Goal: Consume media (video, audio)

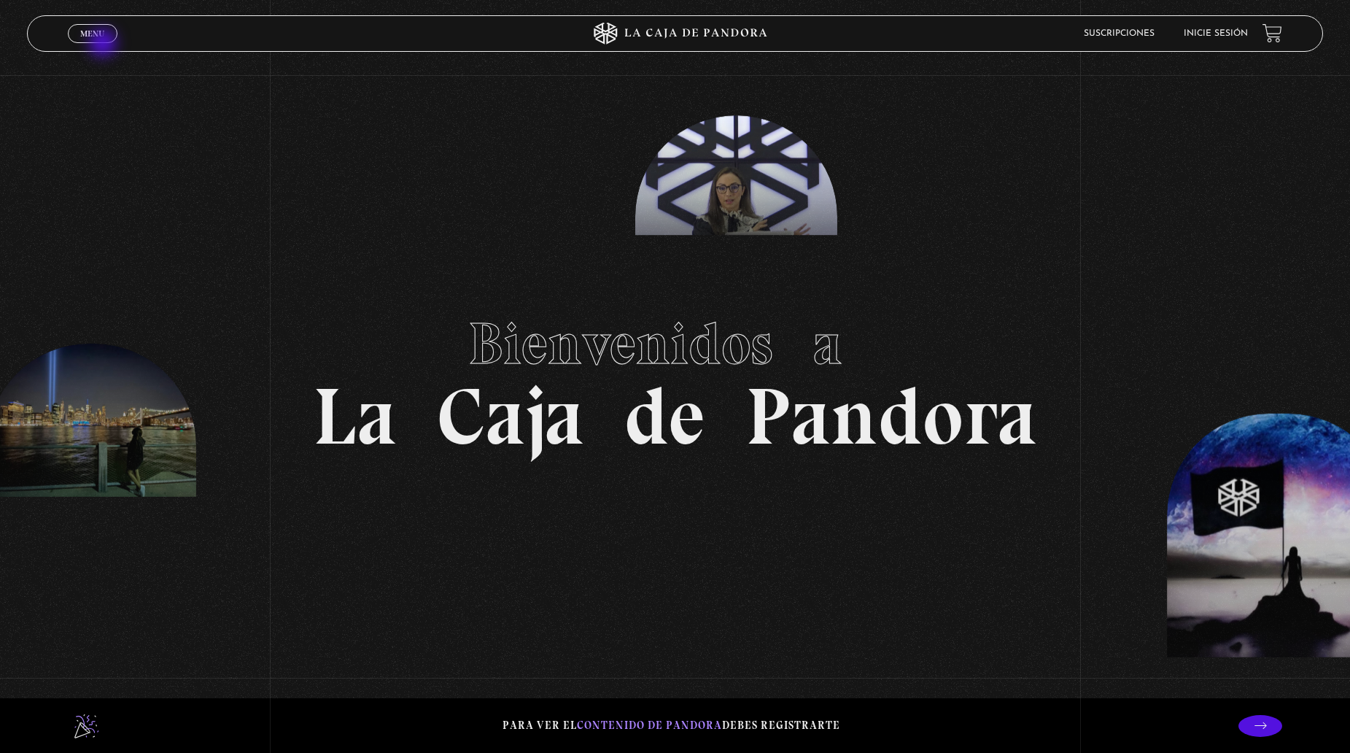
click at [103, 44] on div "Menu Cerrar" at bounding box center [270, 33] width 405 height 35
click at [98, 32] on span "Menu" at bounding box center [92, 33] width 24 height 9
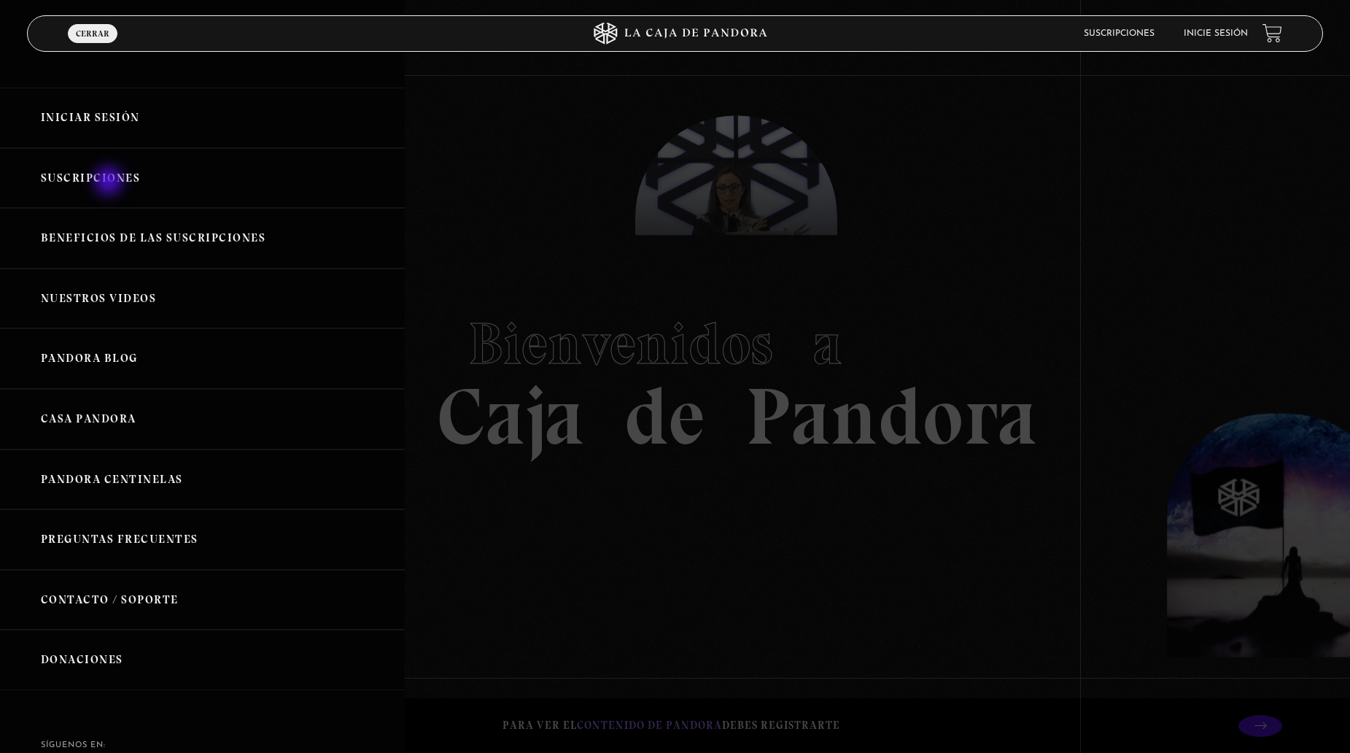
click at [110, 181] on link "Suscripciones" at bounding box center [202, 178] width 405 height 61
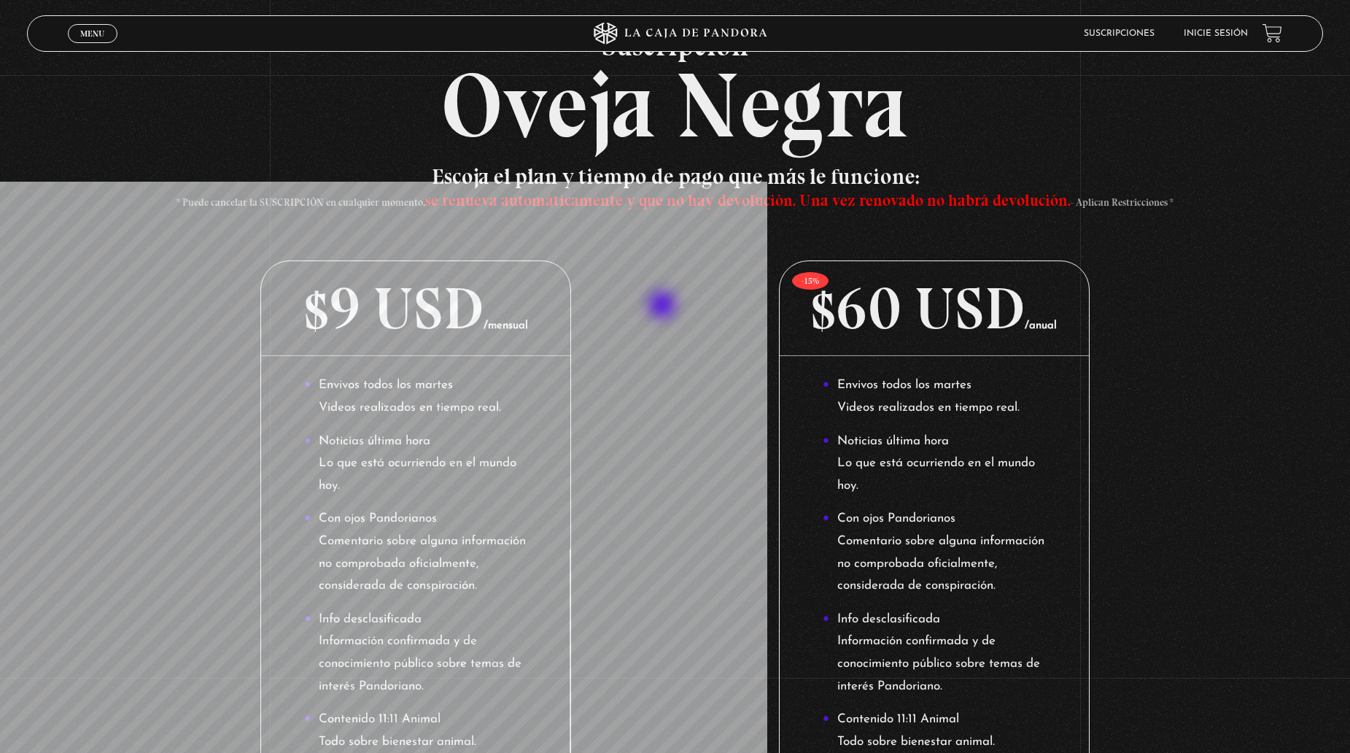
scroll to position [73, 0]
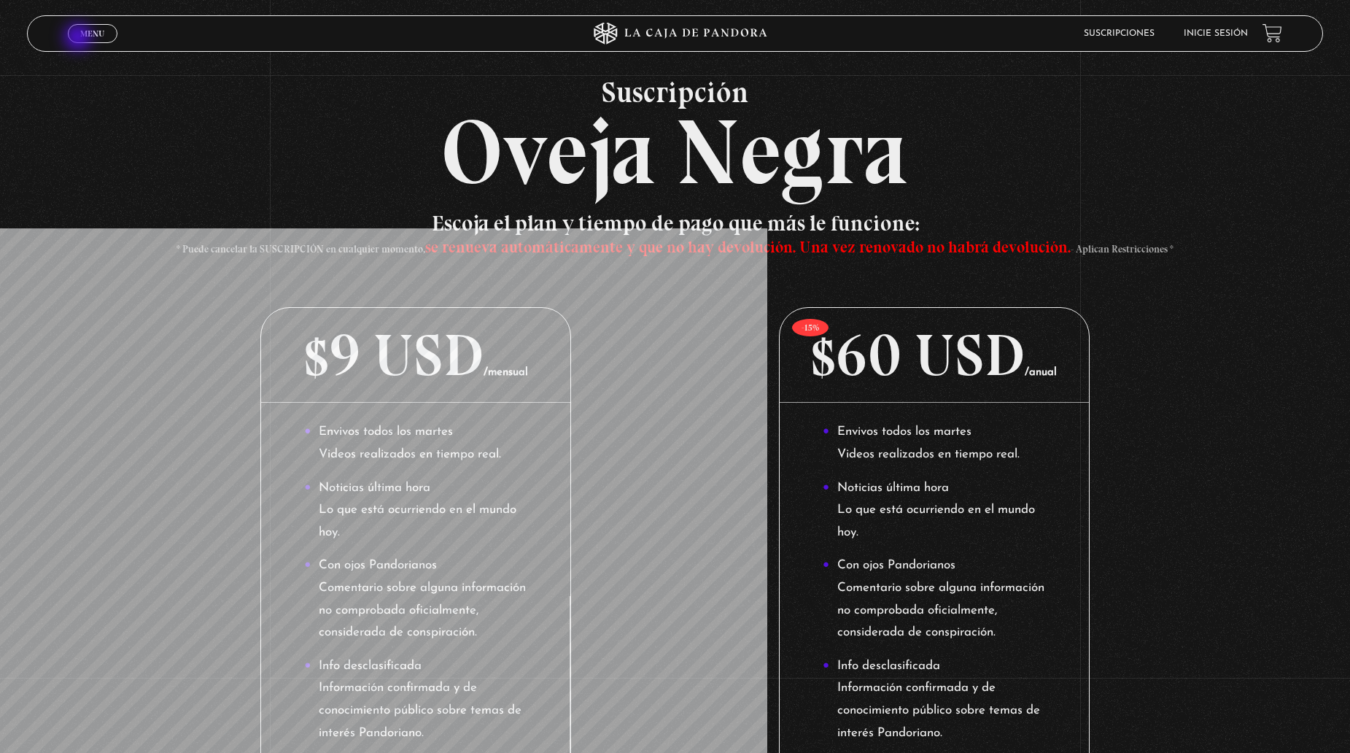
click at [79, 39] on link "Menu Cerrar" at bounding box center [93, 33] width 50 height 19
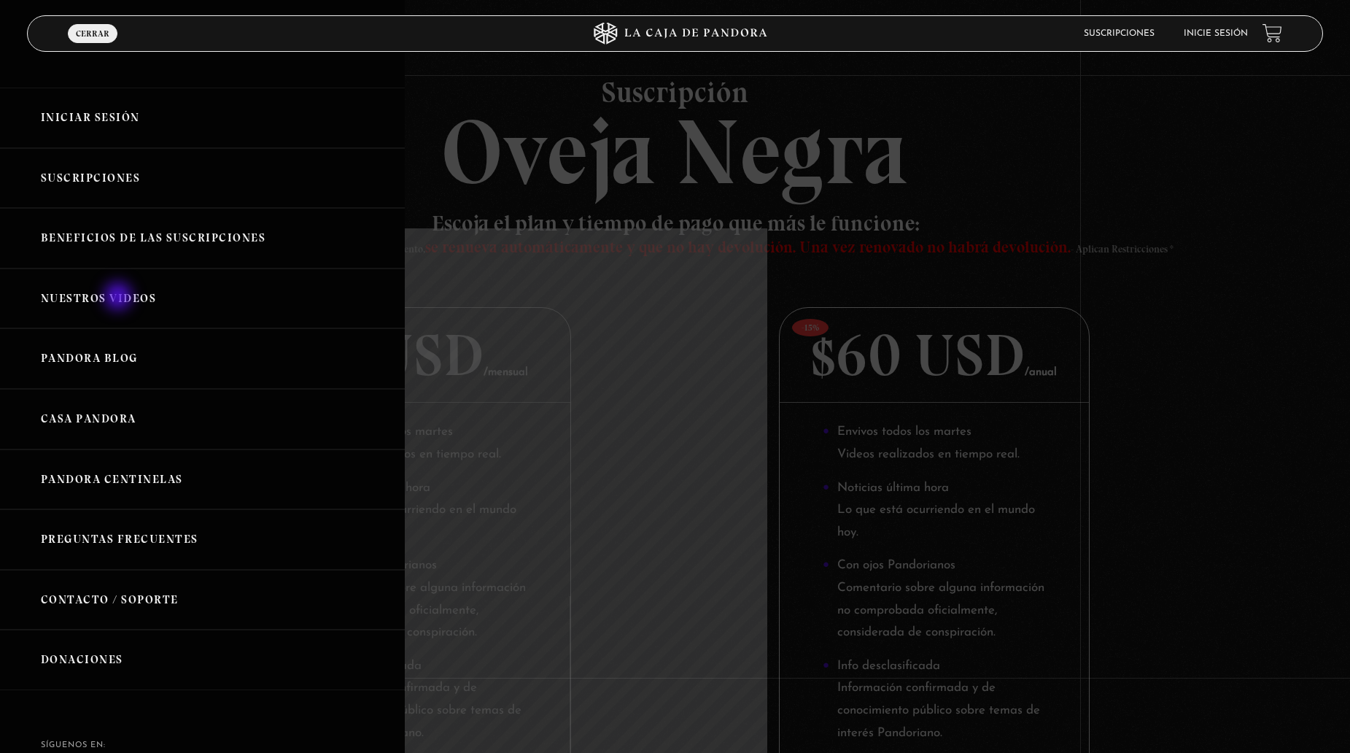
click at [120, 298] on link "Nuestros Videos" at bounding box center [202, 298] width 405 height 61
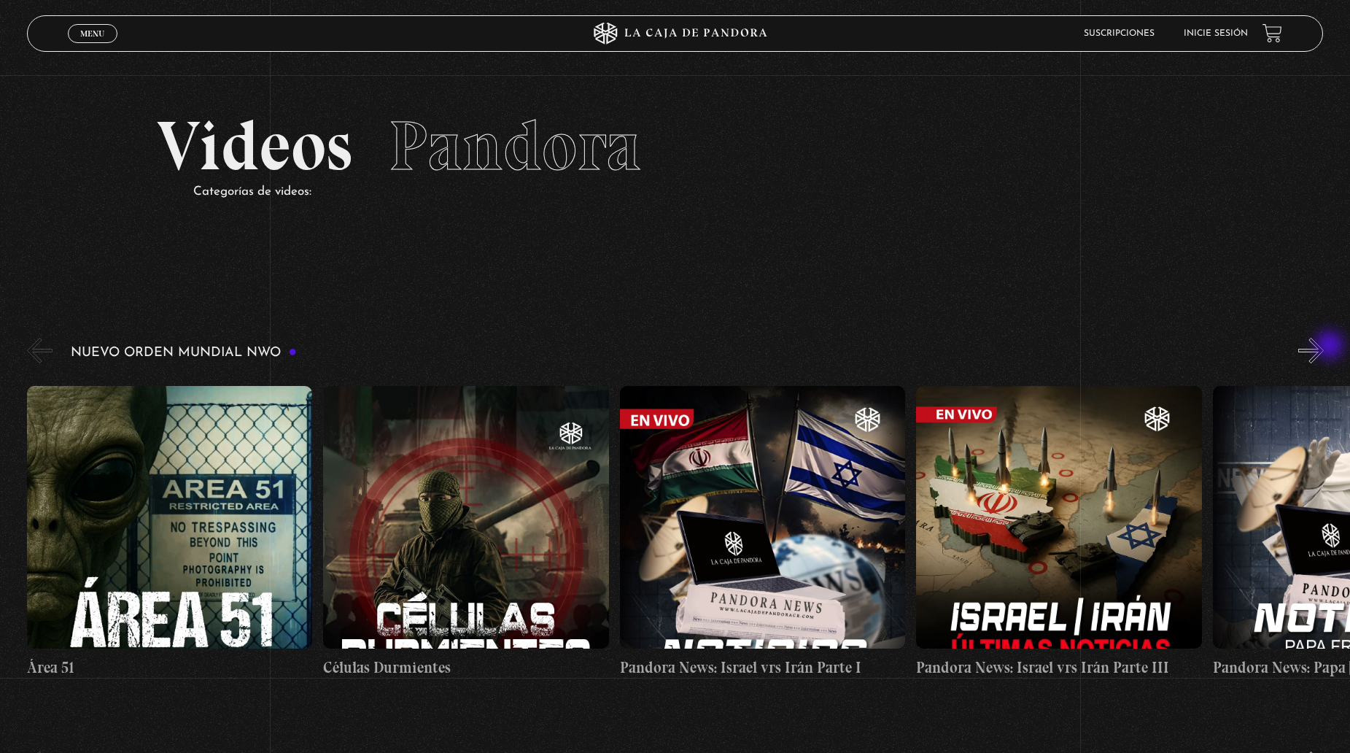
click at [1323, 346] on button "»" at bounding box center [1311, 351] width 26 height 26
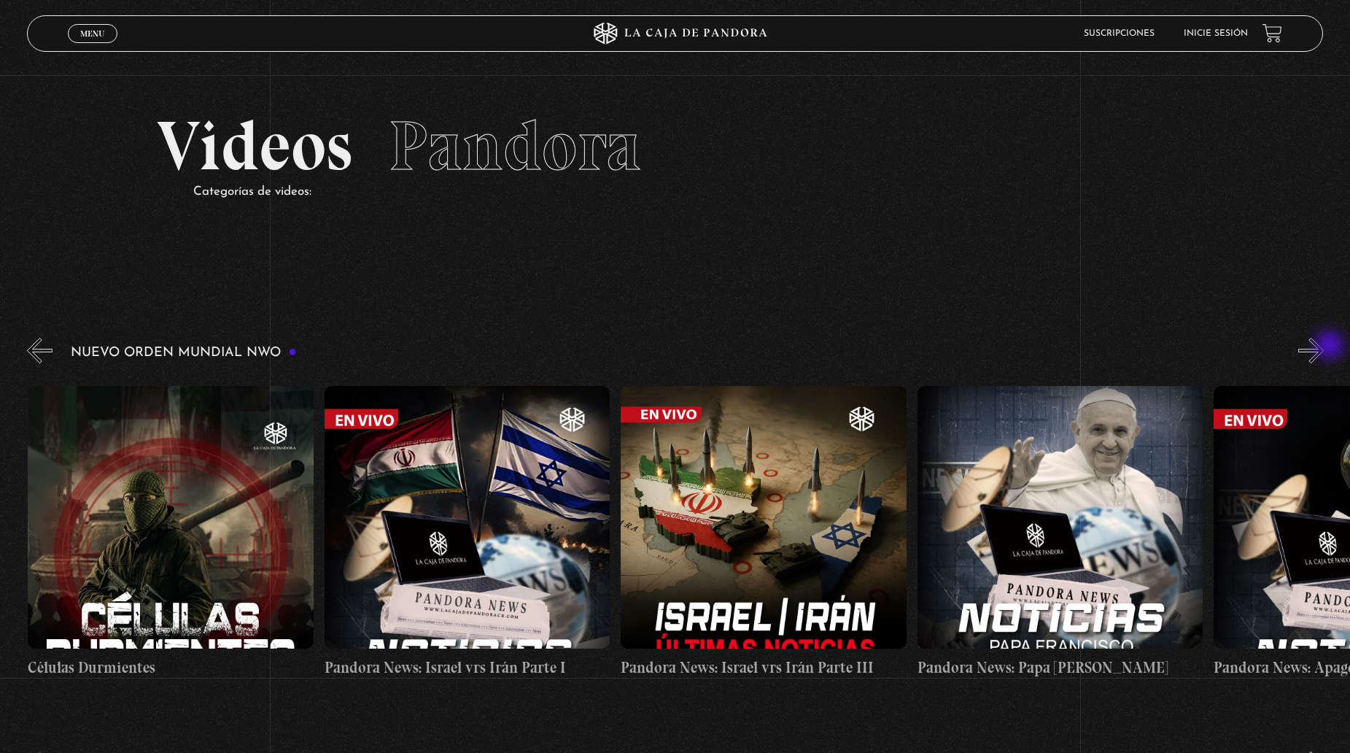
click at [1323, 346] on button "»" at bounding box center [1311, 351] width 26 height 26
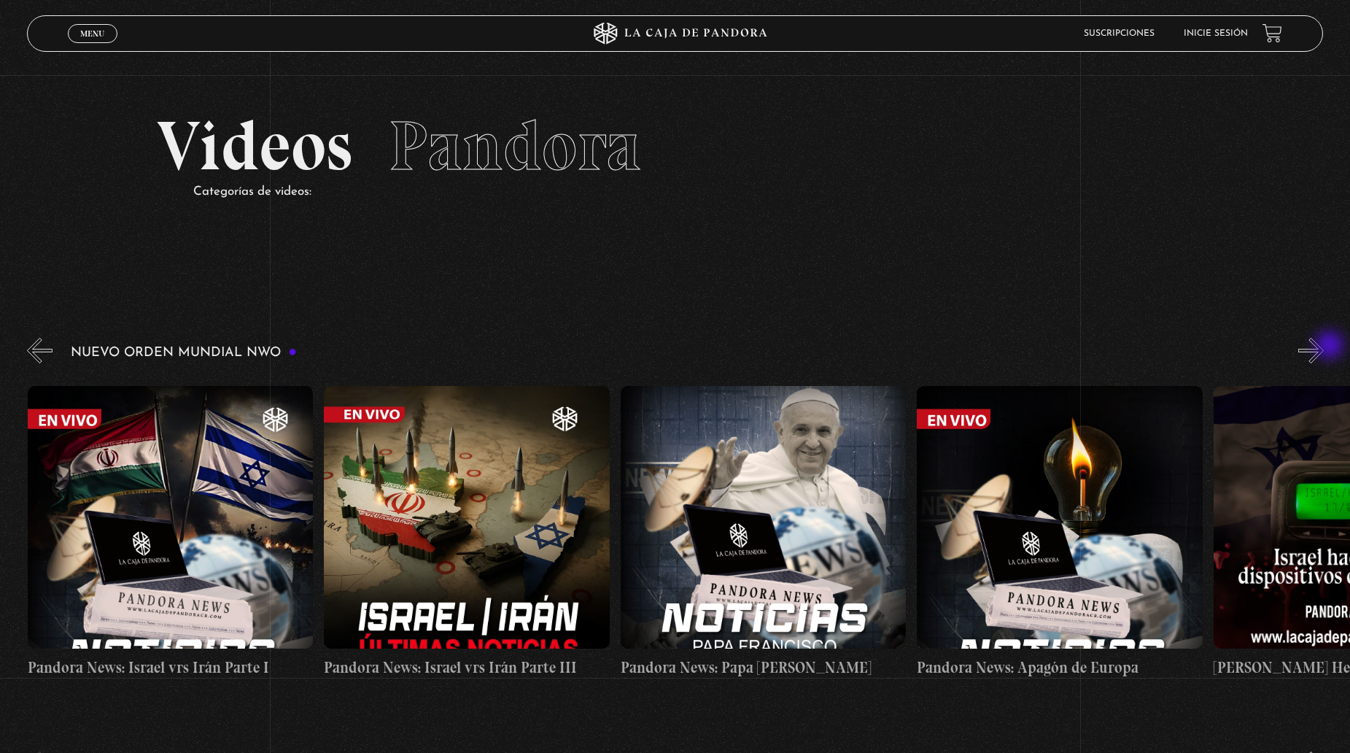
click at [1323, 346] on button "»" at bounding box center [1311, 351] width 26 height 26
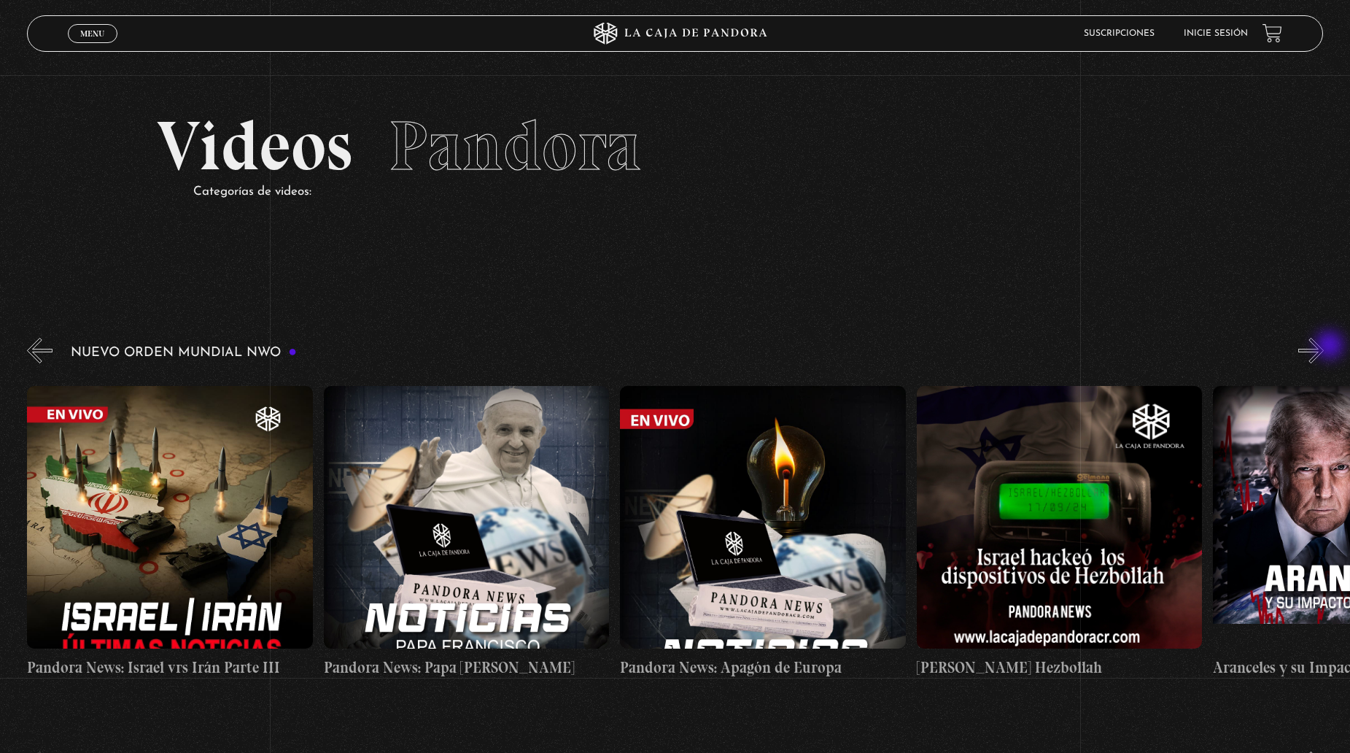
click at [1323, 346] on button "»" at bounding box center [1311, 351] width 26 height 26
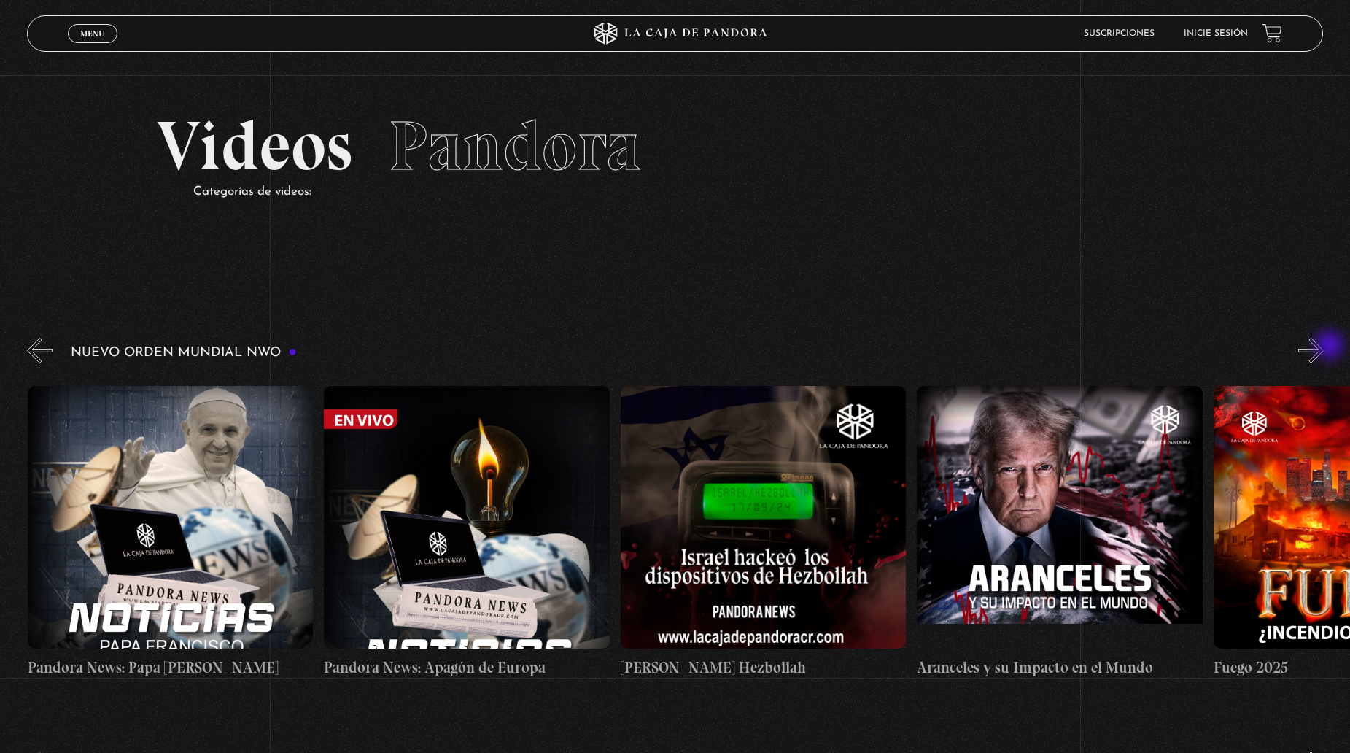
click at [1323, 346] on button "»" at bounding box center [1311, 351] width 26 height 26
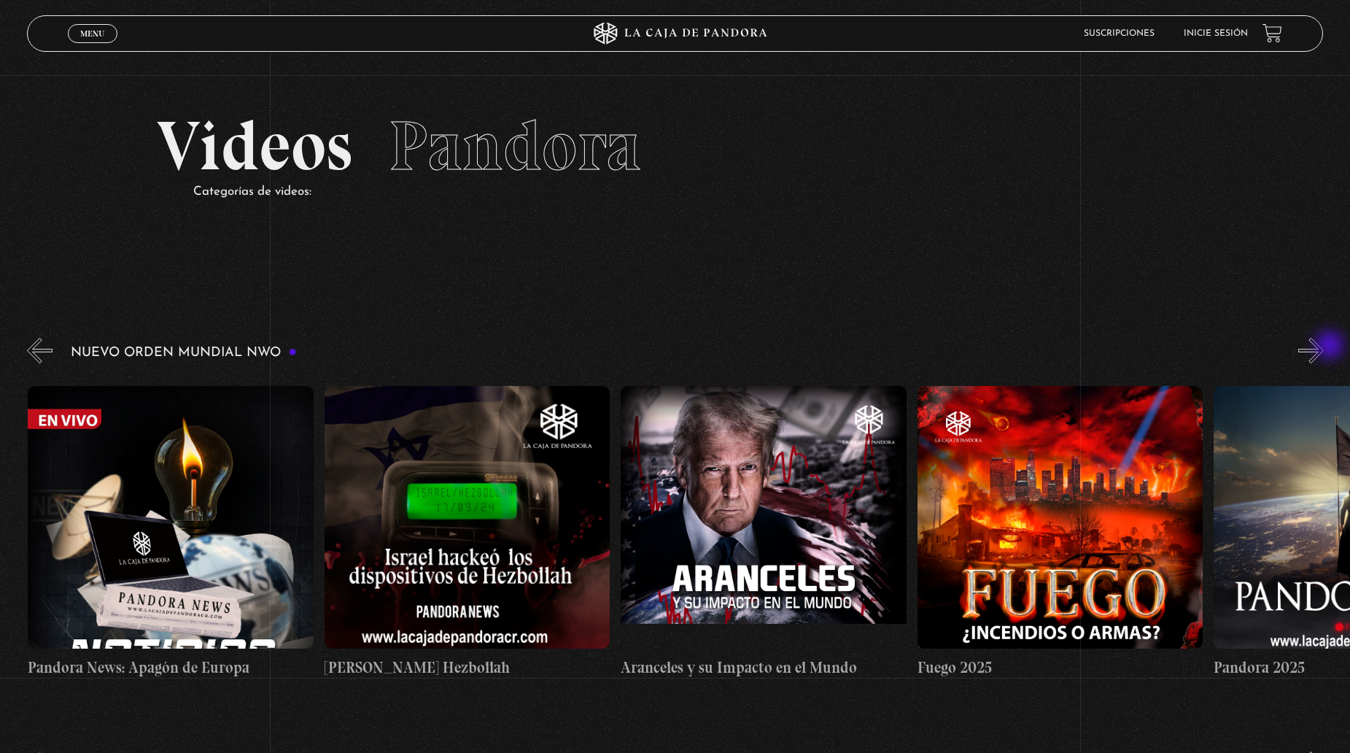
click at [1323, 346] on button "»" at bounding box center [1311, 351] width 26 height 26
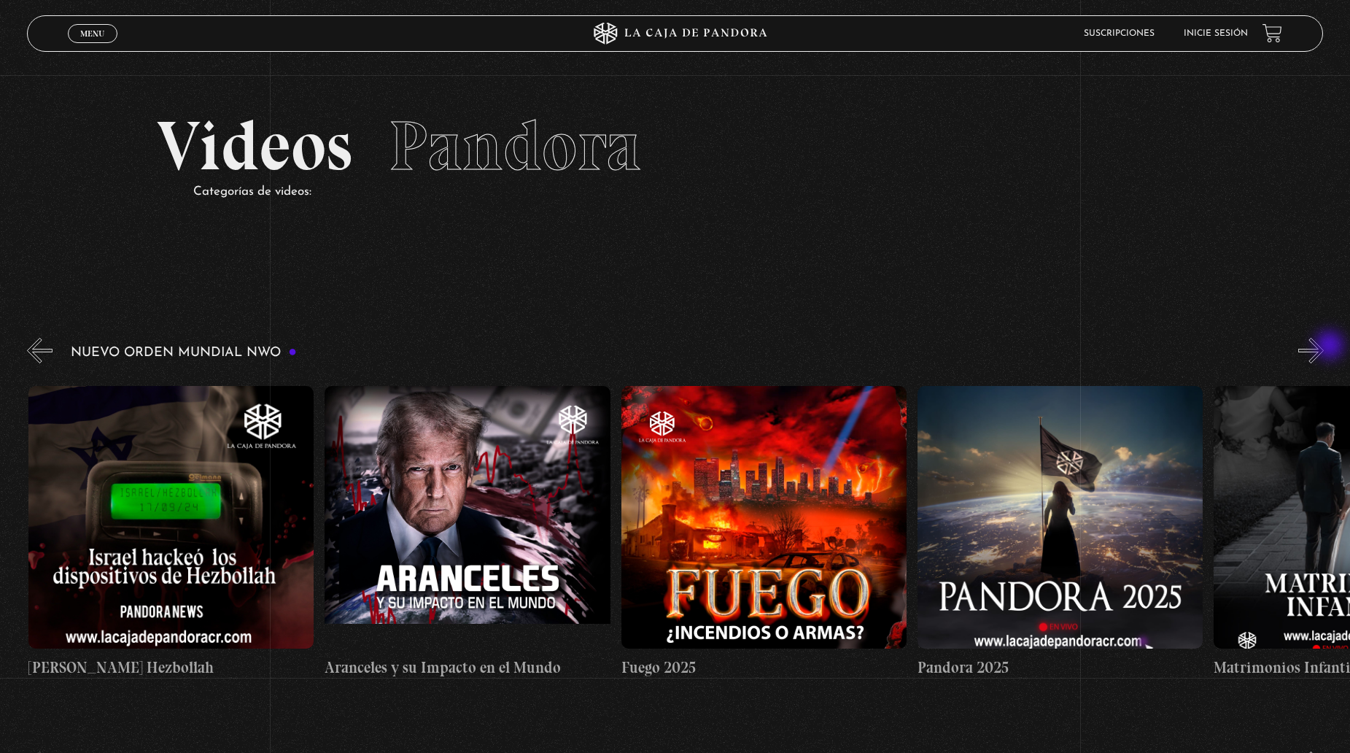
click at [1323, 346] on button "»" at bounding box center [1311, 351] width 26 height 26
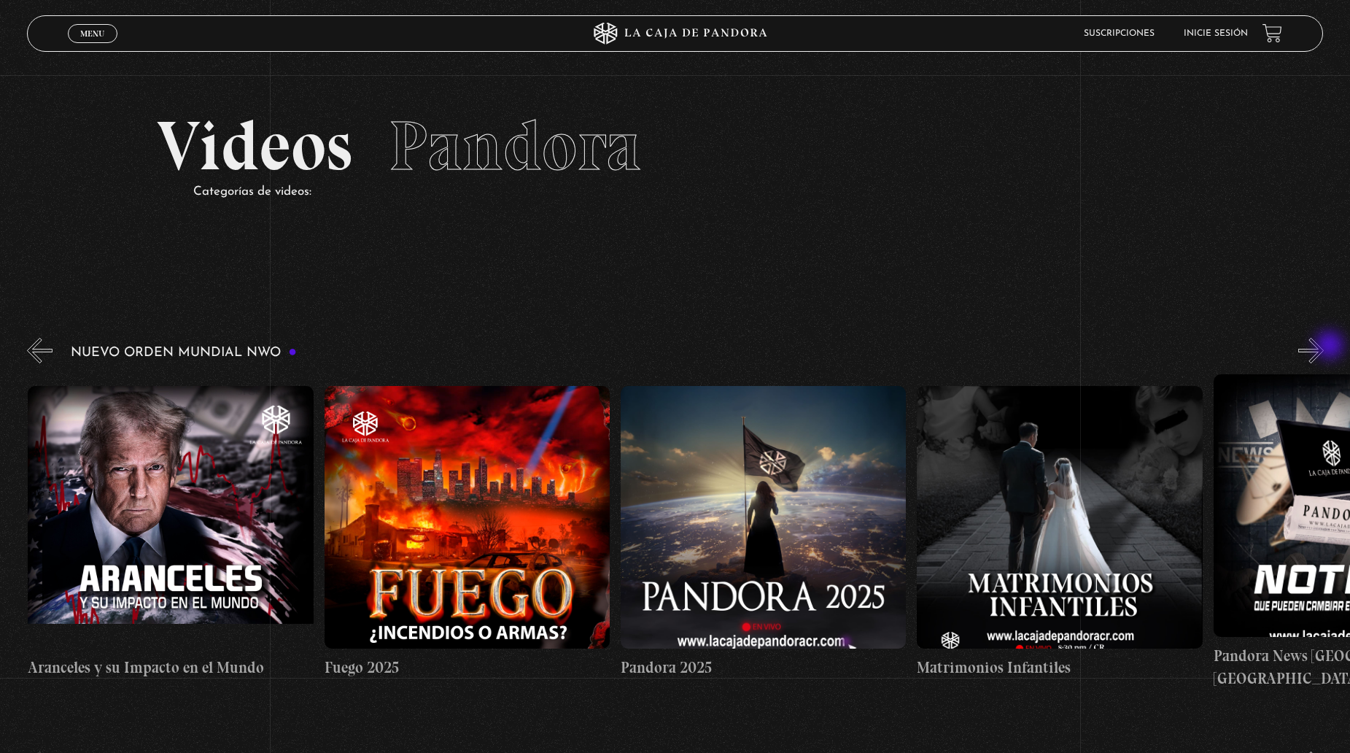
click at [1323, 346] on button "»" at bounding box center [1311, 351] width 26 height 26
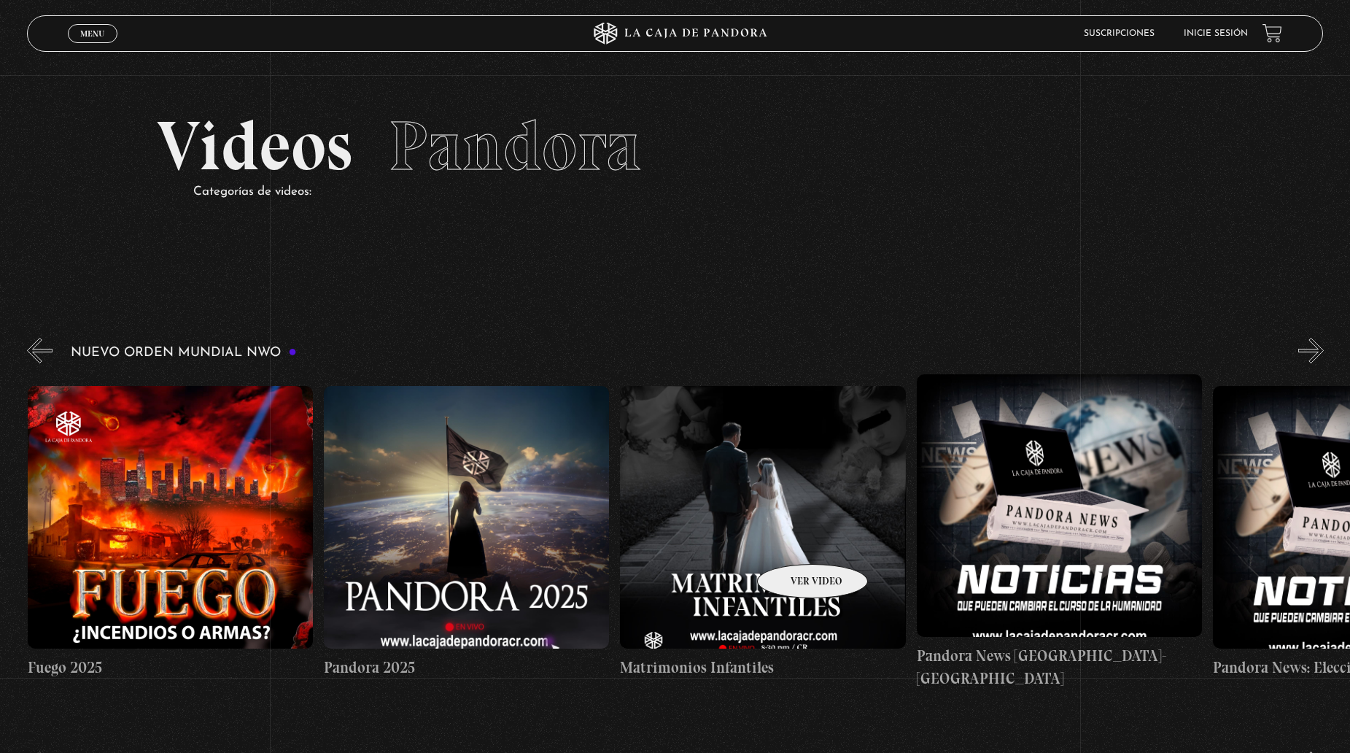
click at [793, 542] on figure at bounding box center [762, 517] width 285 height 263
click at [804, 586] on figure at bounding box center [761, 517] width 285 height 263
